Goal: Check status: Check status

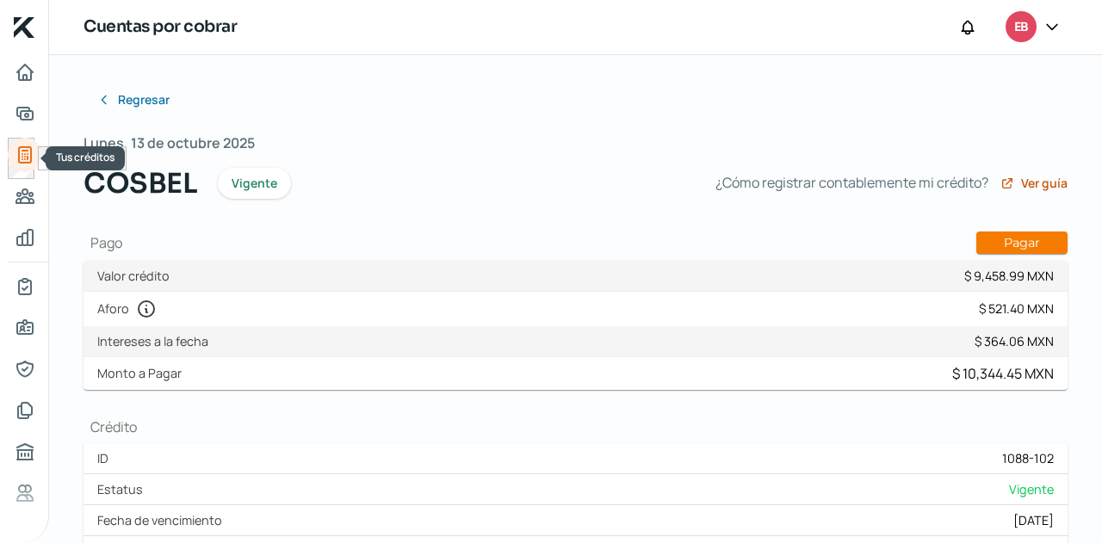
click at [22, 153] on icon "Tus créditos" at bounding box center [25, 154] width 12 height 15
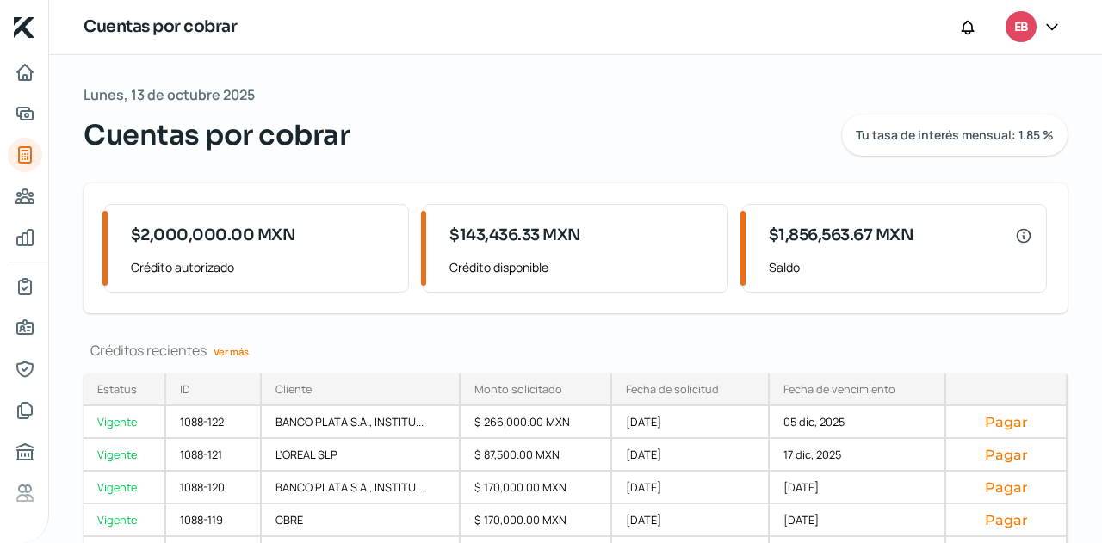
scroll to position [95, 0]
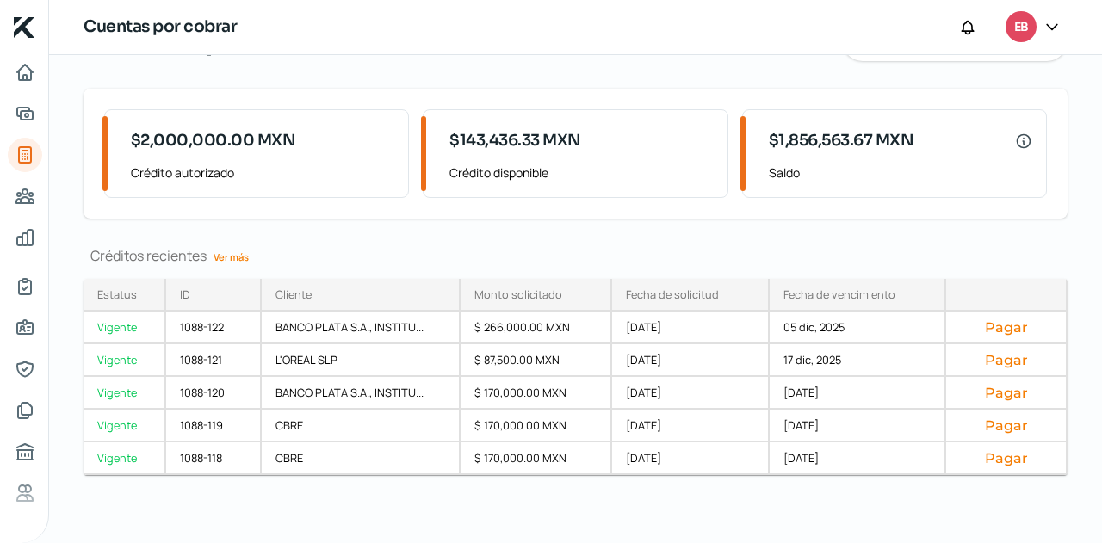
click at [245, 255] on link "Ver más" at bounding box center [231, 257] width 49 height 27
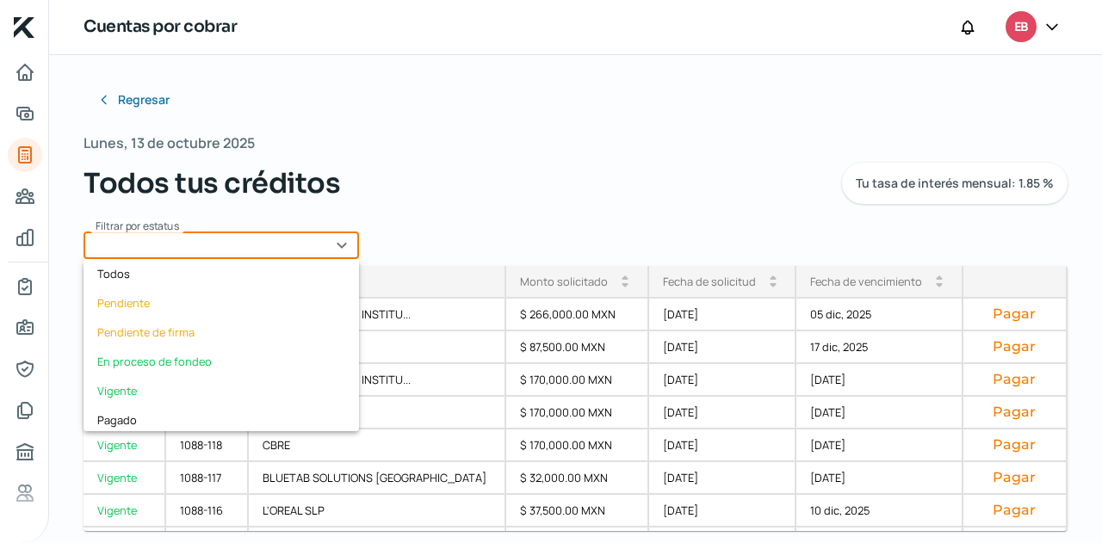
click at [309, 245] on input "text" at bounding box center [220, 246] width 275 height 28
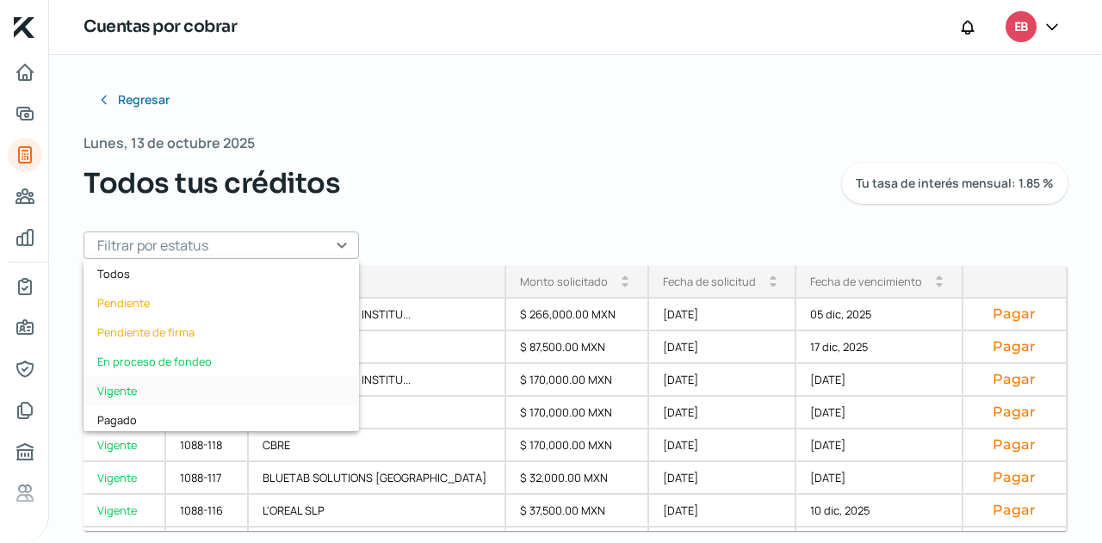
click at [170, 376] on div "Vigente" at bounding box center [220, 390] width 275 height 29
type input "Vigente"
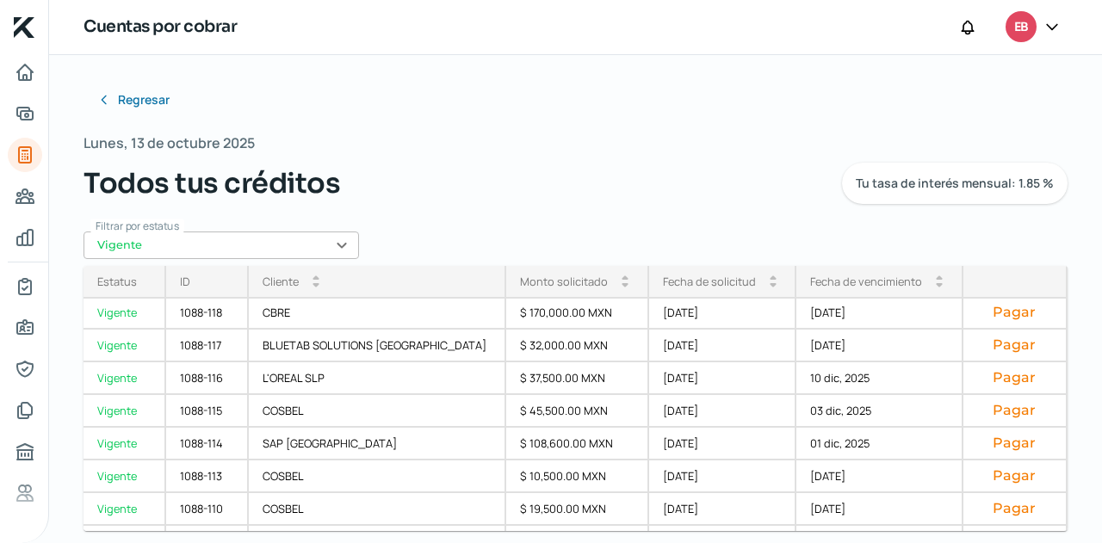
scroll to position [421, 0]
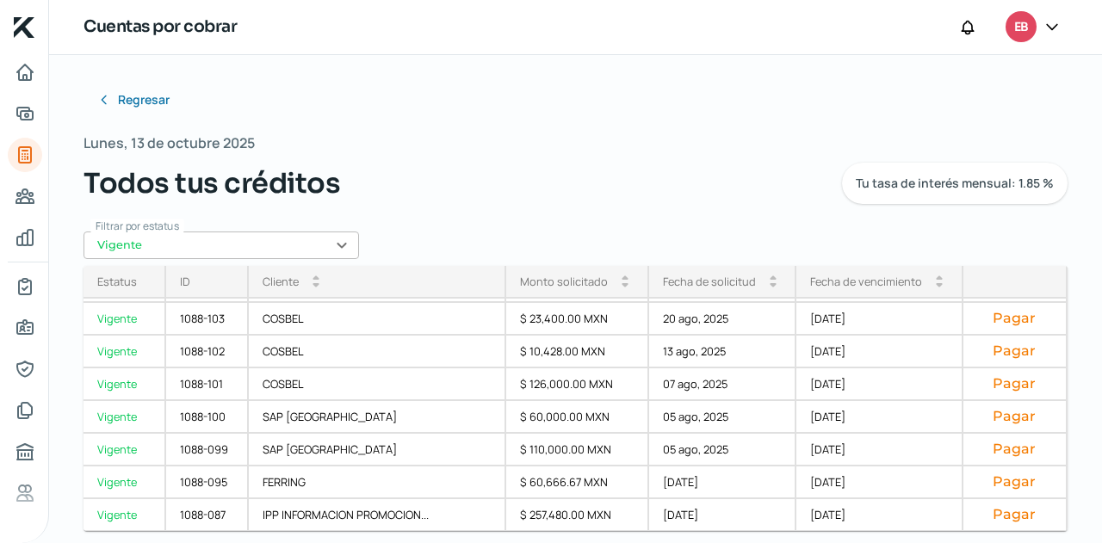
click at [878, 275] on div "Fecha de vencimiento" at bounding box center [866, 281] width 112 height 15
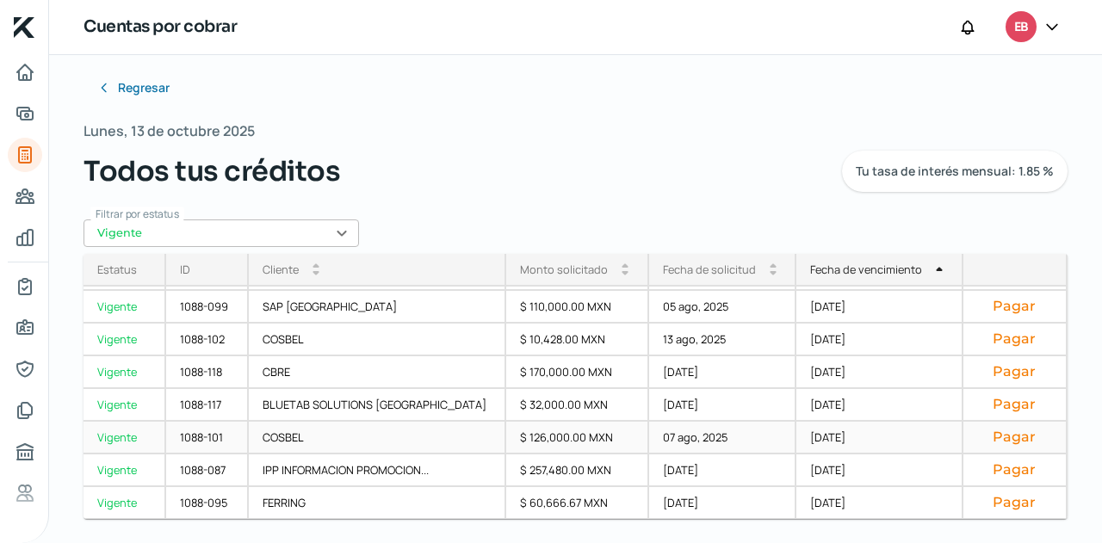
scroll to position [15, 0]
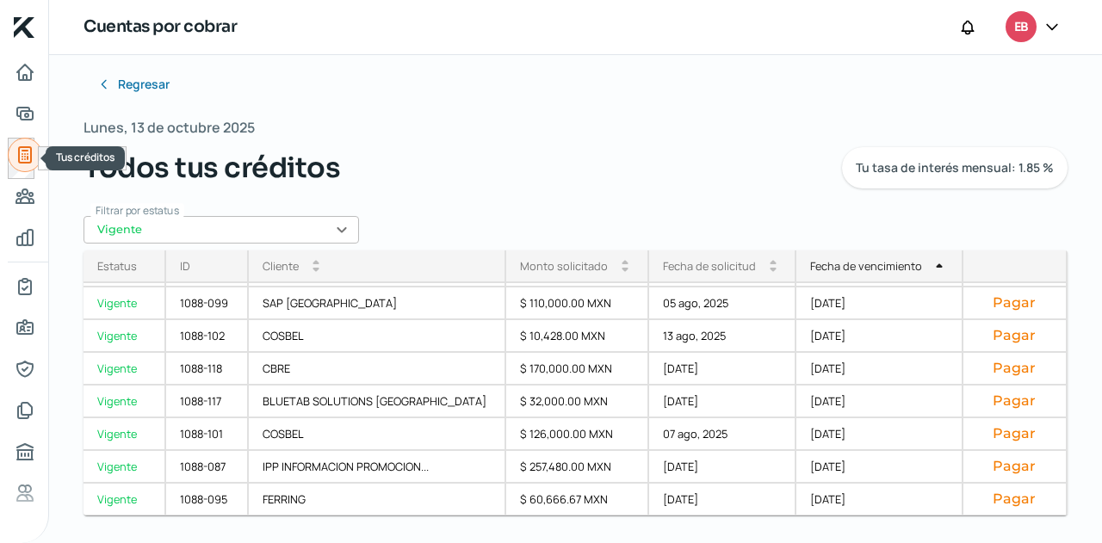
click at [17, 155] on icon "Tus créditos" at bounding box center [25, 155] width 21 height 21
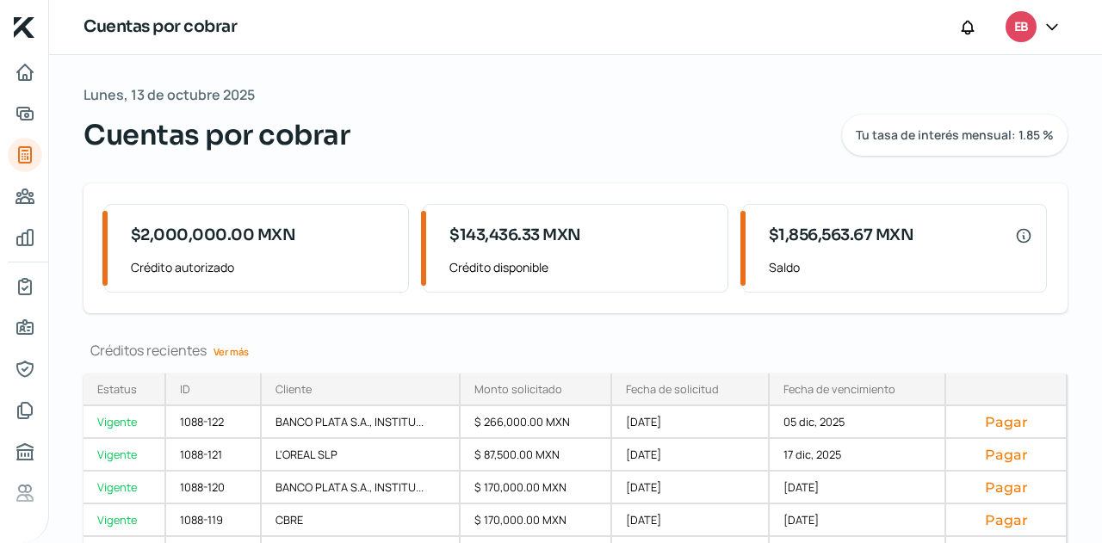
scroll to position [95, 0]
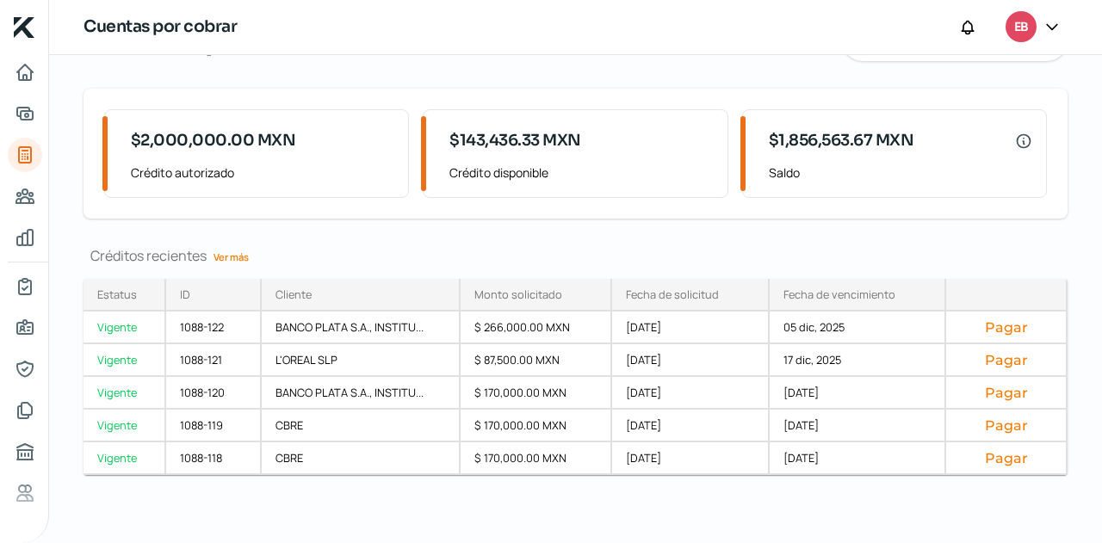
click at [232, 257] on link "Ver más" at bounding box center [231, 257] width 49 height 27
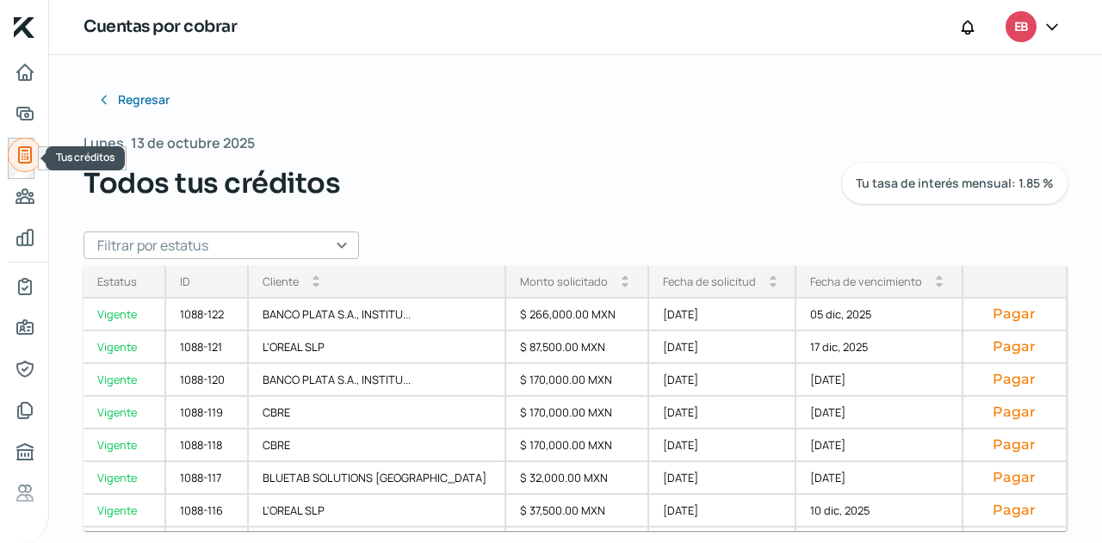
click at [28, 164] on icon "Tus créditos" at bounding box center [25, 155] width 21 height 21
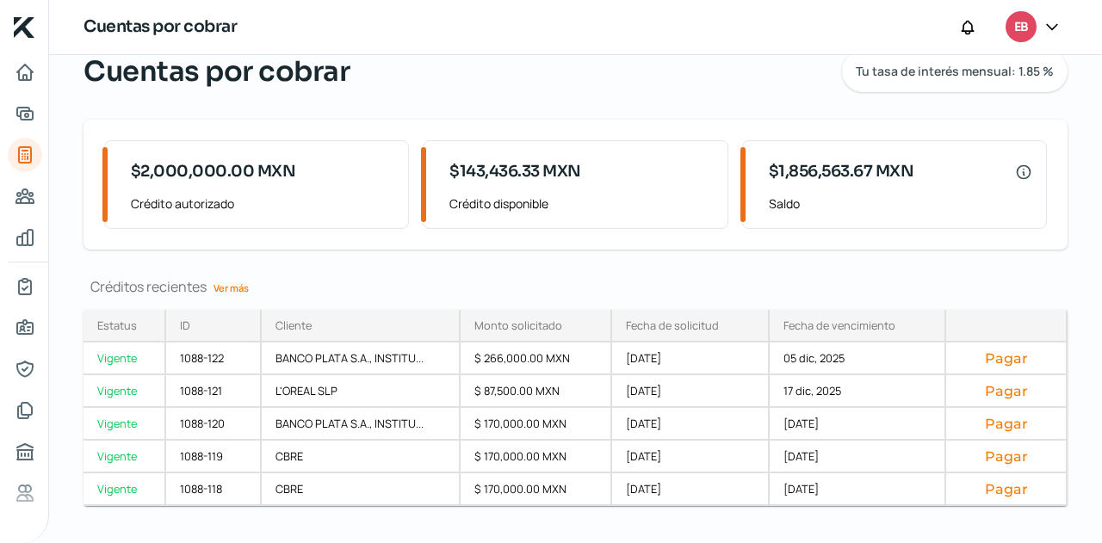
scroll to position [86, 0]
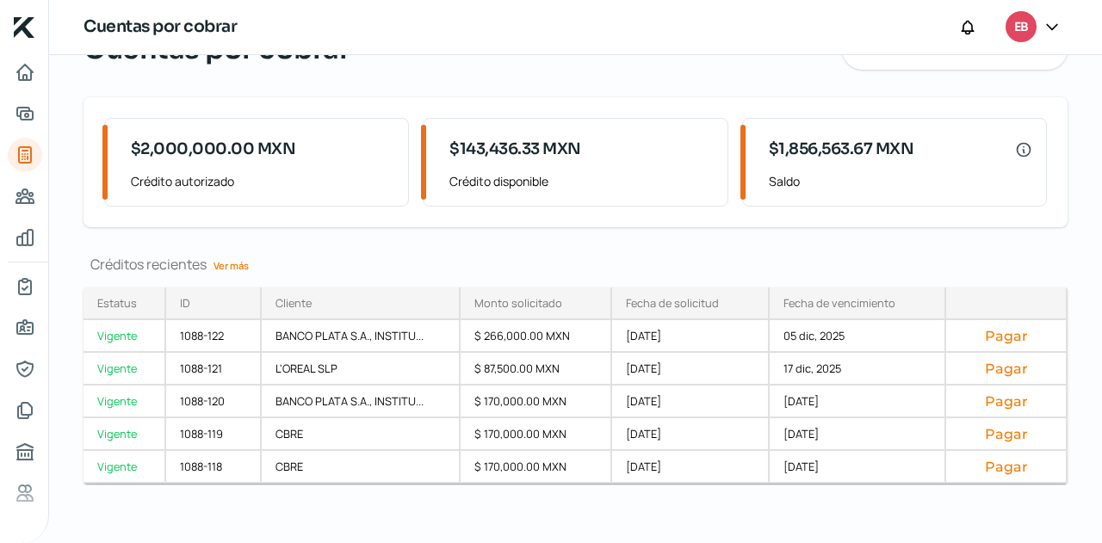
click at [232, 263] on link "Ver más" at bounding box center [231, 265] width 49 height 27
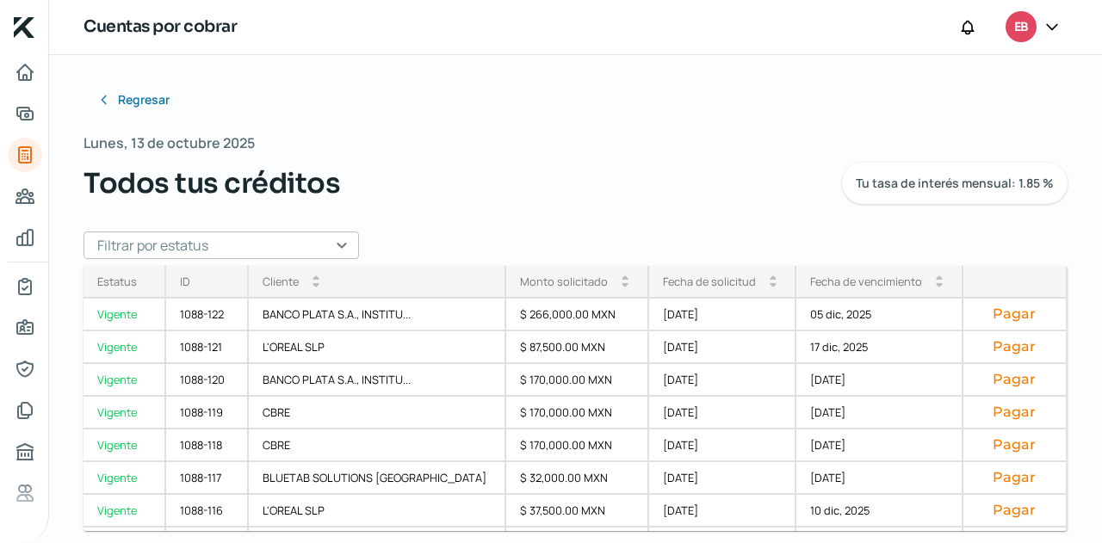
click at [332, 242] on input "text" at bounding box center [220, 246] width 275 height 28
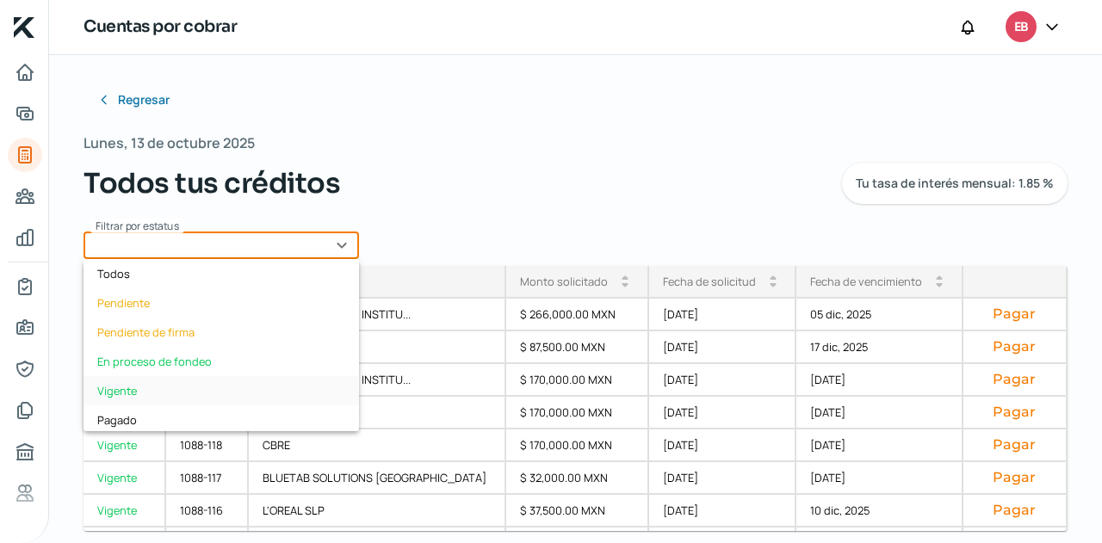
click at [162, 383] on div "Vigente" at bounding box center [220, 390] width 275 height 29
type input "Vigente"
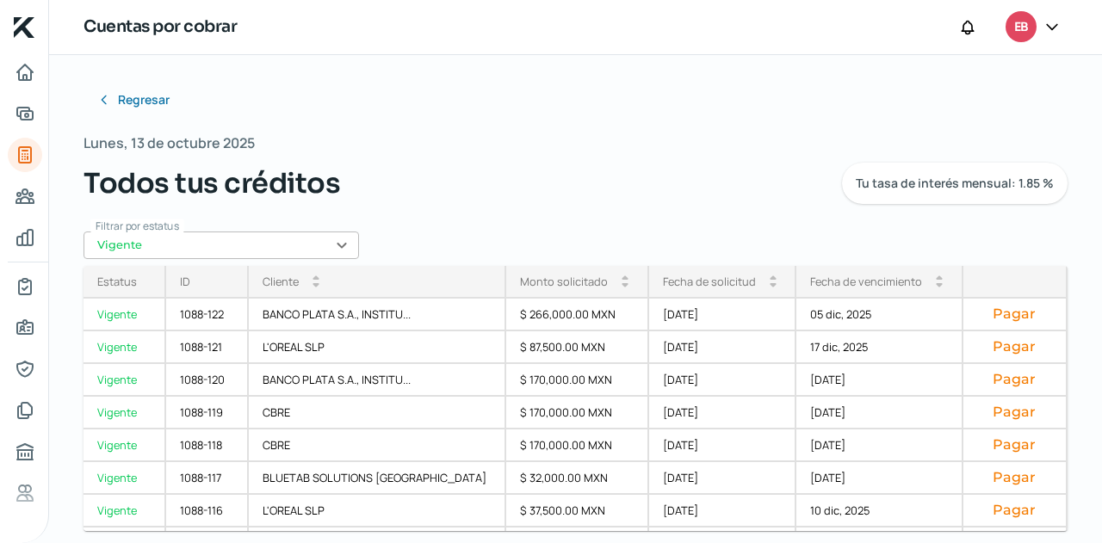
click at [858, 293] on div "Fecha de vencimiento arrow_drop_up arrow_drop_down" at bounding box center [879, 282] width 167 height 33
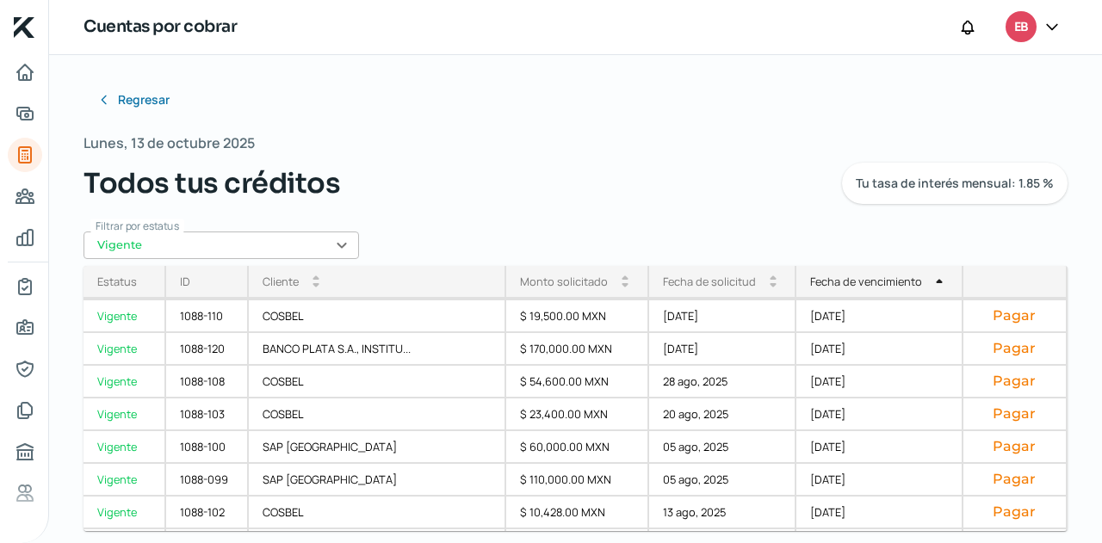
scroll to position [257, 0]
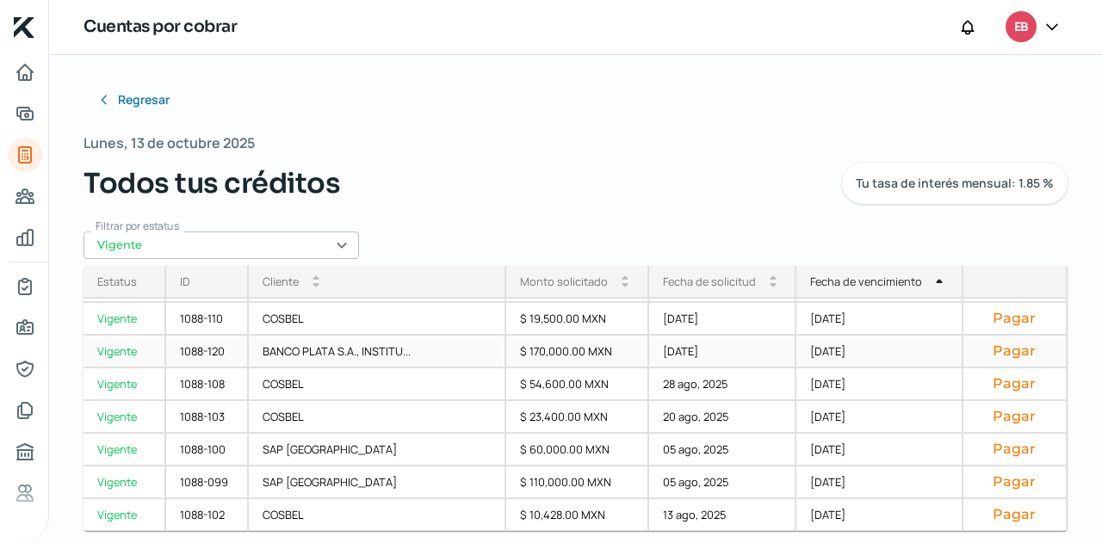
click at [818, 344] on div "[DATE]" at bounding box center [879, 352] width 167 height 33
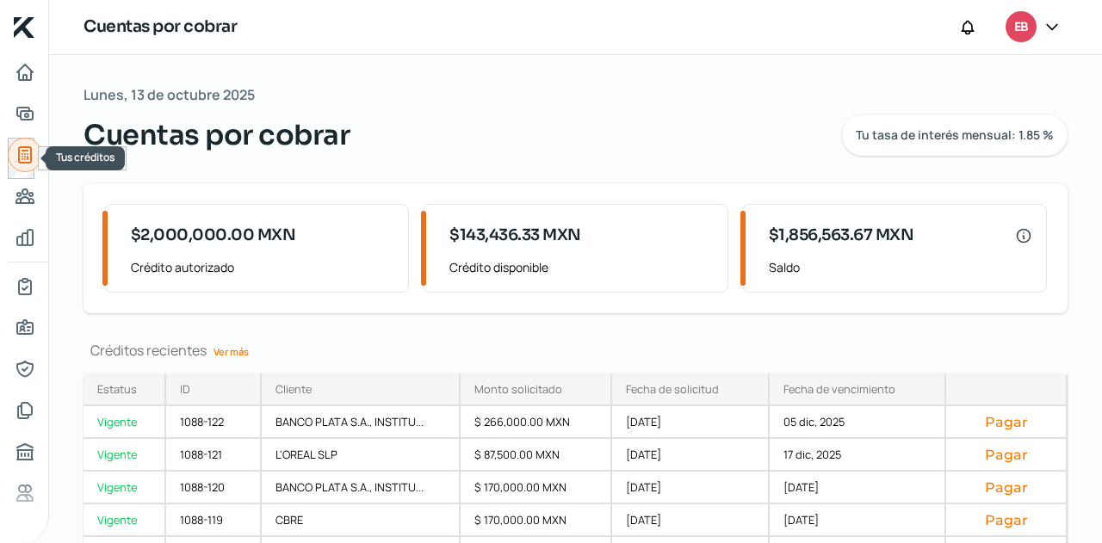
click at [34, 156] on icon "Tus créditos" at bounding box center [25, 155] width 21 height 21
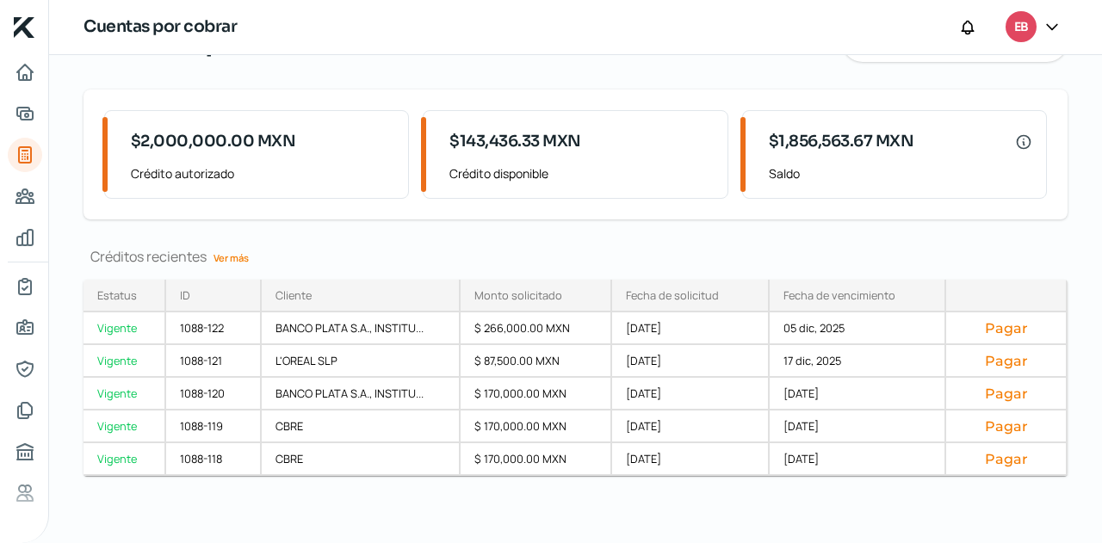
scroll to position [95, 0]
click at [256, 265] on link "Ver más" at bounding box center [231, 257] width 49 height 27
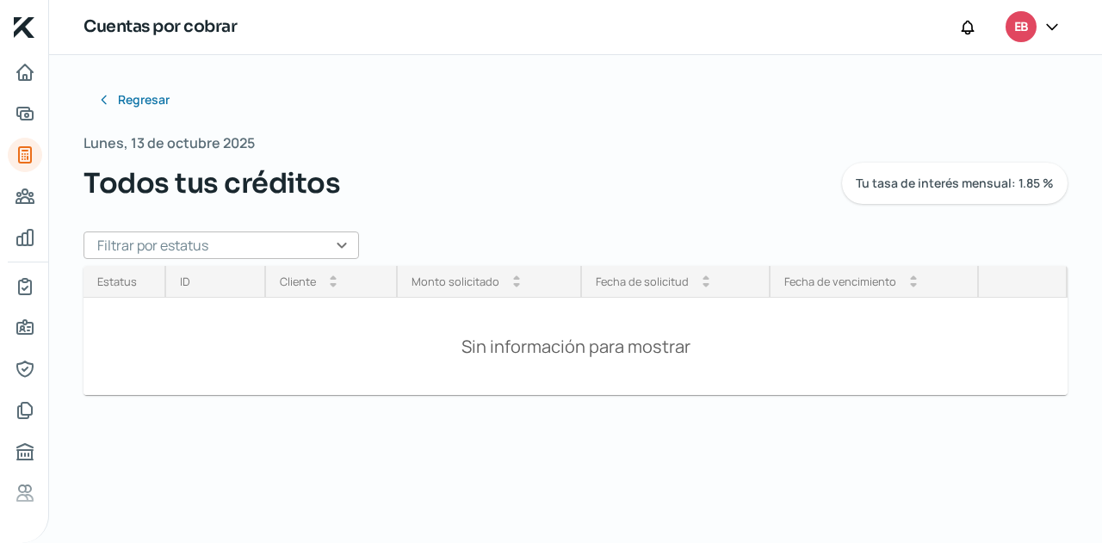
click at [278, 249] on input "text" at bounding box center [220, 246] width 275 height 28
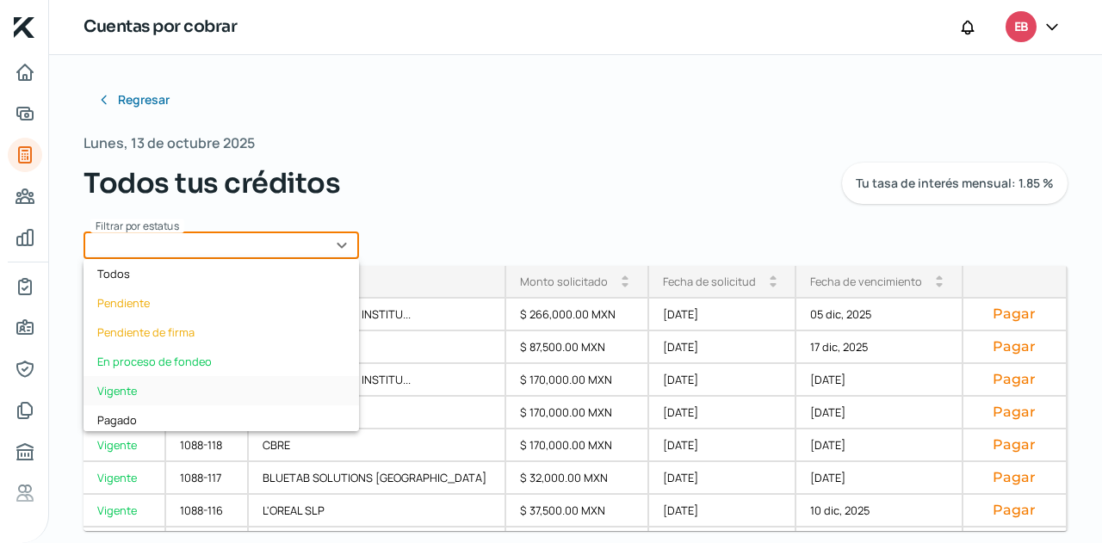
click at [174, 386] on div "Vigente" at bounding box center [220, 390] width 275 height 29
type input "Vigente"
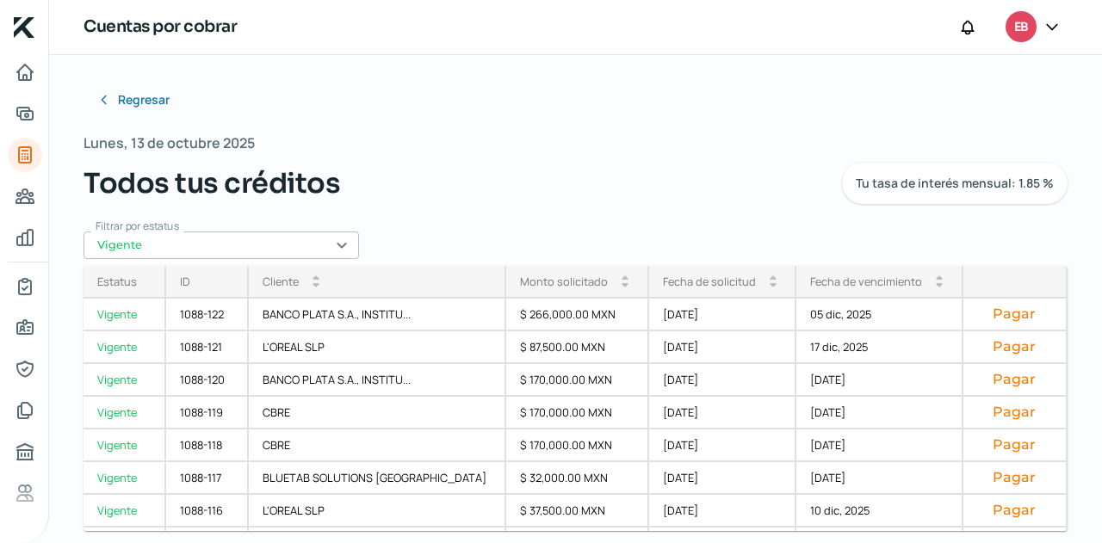
click at [893, 290] on div "Fecha de vencimiento arrow_drop_up arrow_drop_down" at bounding box center [879, 282] width 167 height 33
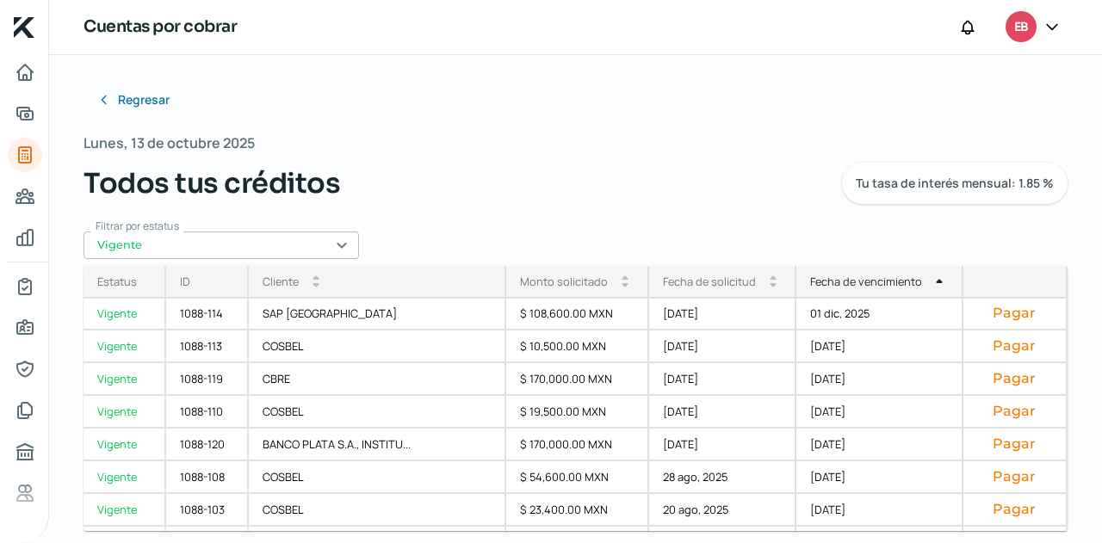
scroll to position [421, 0]
